Goal: Task Accomplishment & Management: Complete application form

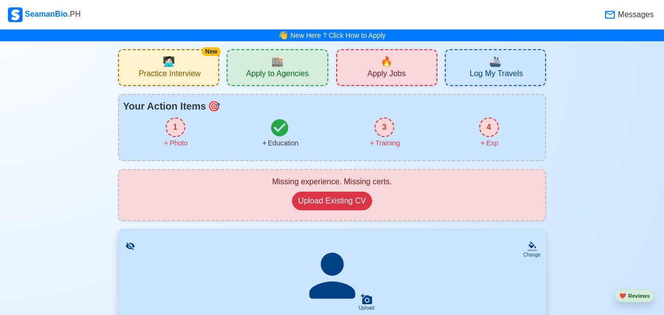
click at [492, 129] on div "4" at bounding box center [489, 127] width 20 height 20
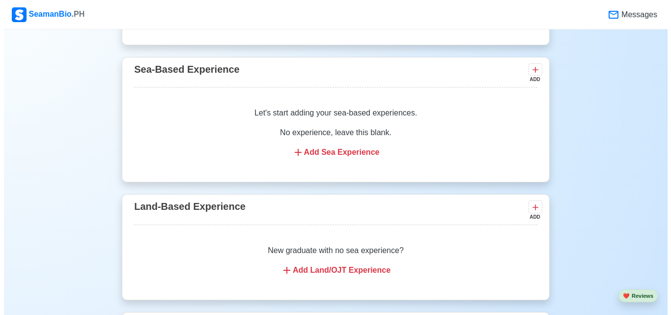
scroll to position [1350, 0]
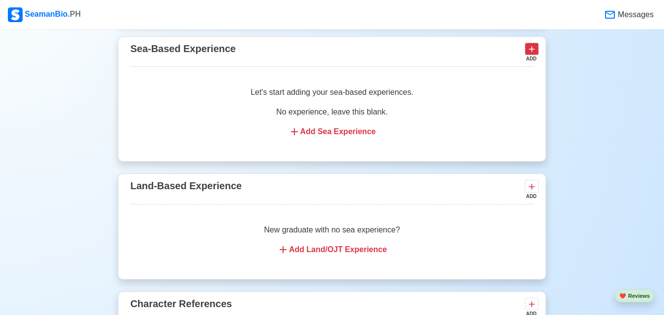
click at [527, 54] on icon at bounding box center [532, 49] width 10 height 10
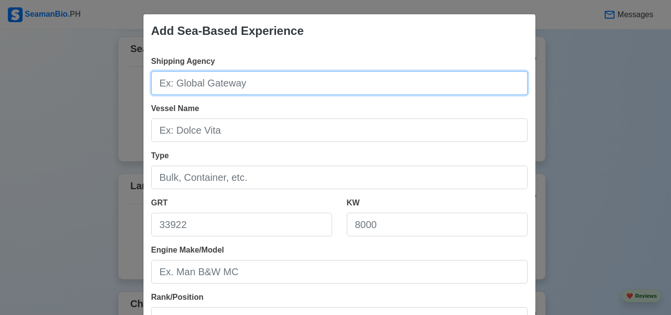
click at [246, 85] on input "Shipping Agency" at bounding box center [339, 83] width 376 height 24
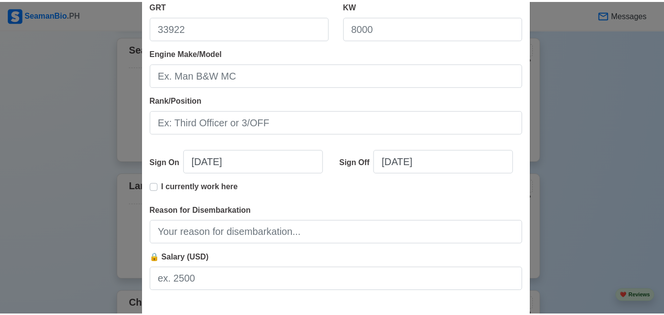
scroll to position [245, 0]
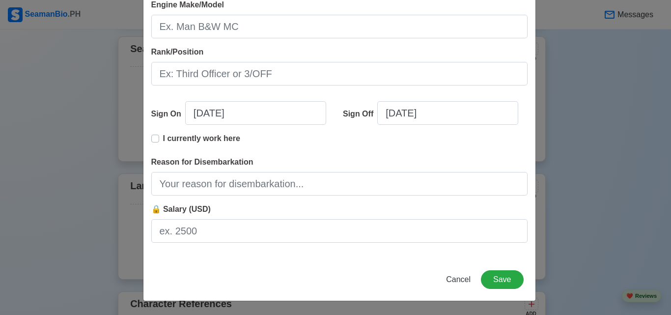
click at [39, 97] on div "Add Sea-Based Experience Shipping Agency Vessel Name Type GRT KW Engine Make/Mo…" at bounding box center [335, 157] width 671 height 315
click at [29, 100] on div "Add Sea-Based Experience Shipping Agency Vessel Name Type GRT KW Engine Make/Mo…" at bounding box center [335, 157] width 671 height 315
click at [456, 277] on span "Cancel" at bounding box center [458, 279] width 25 height 8
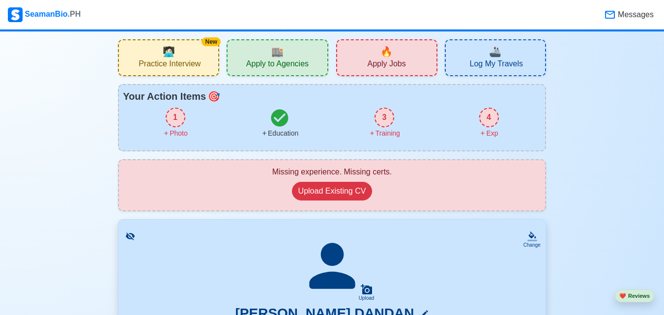
scroll to position [0, 0]
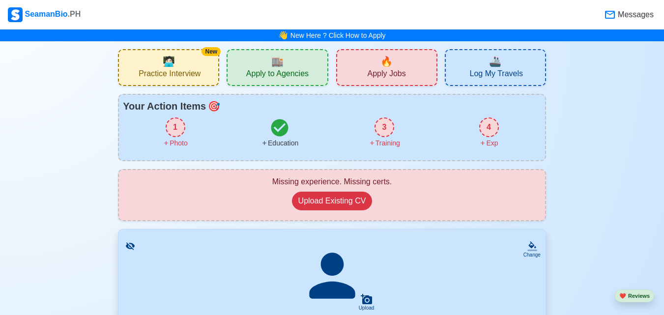
click at [632, 15] on span "Messages" at bounding box center [635, 15] width 38 height 12
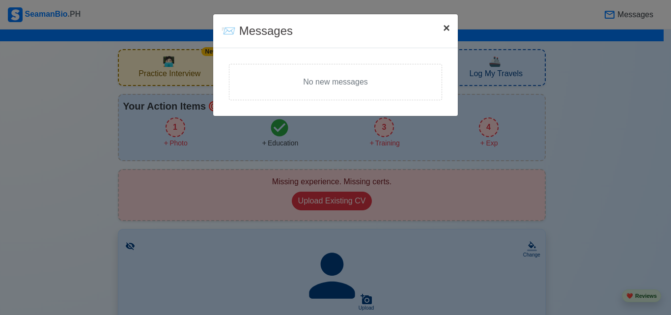
click at [446, 26] on span "×" at bounding box center [446, 27] width 7 height 13
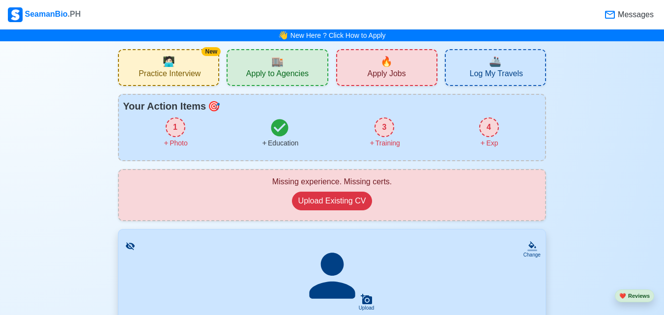
click at [261, 73] on span "Apply to Agencies" at bounding box center [277, 75] width 62 height 12
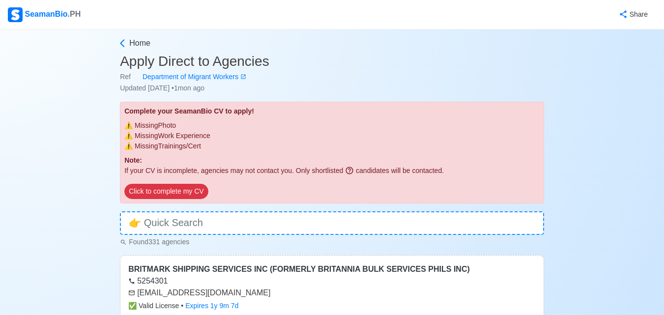
click at [25, 10] on div "SeamanBio .PH" at bounding box center [44, 14] width 73 height 15
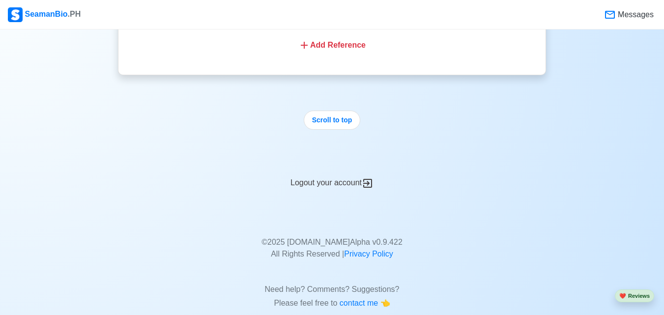
scroll to position [1699, 0]
